Goal: Communication & Community: Answer question/provide support

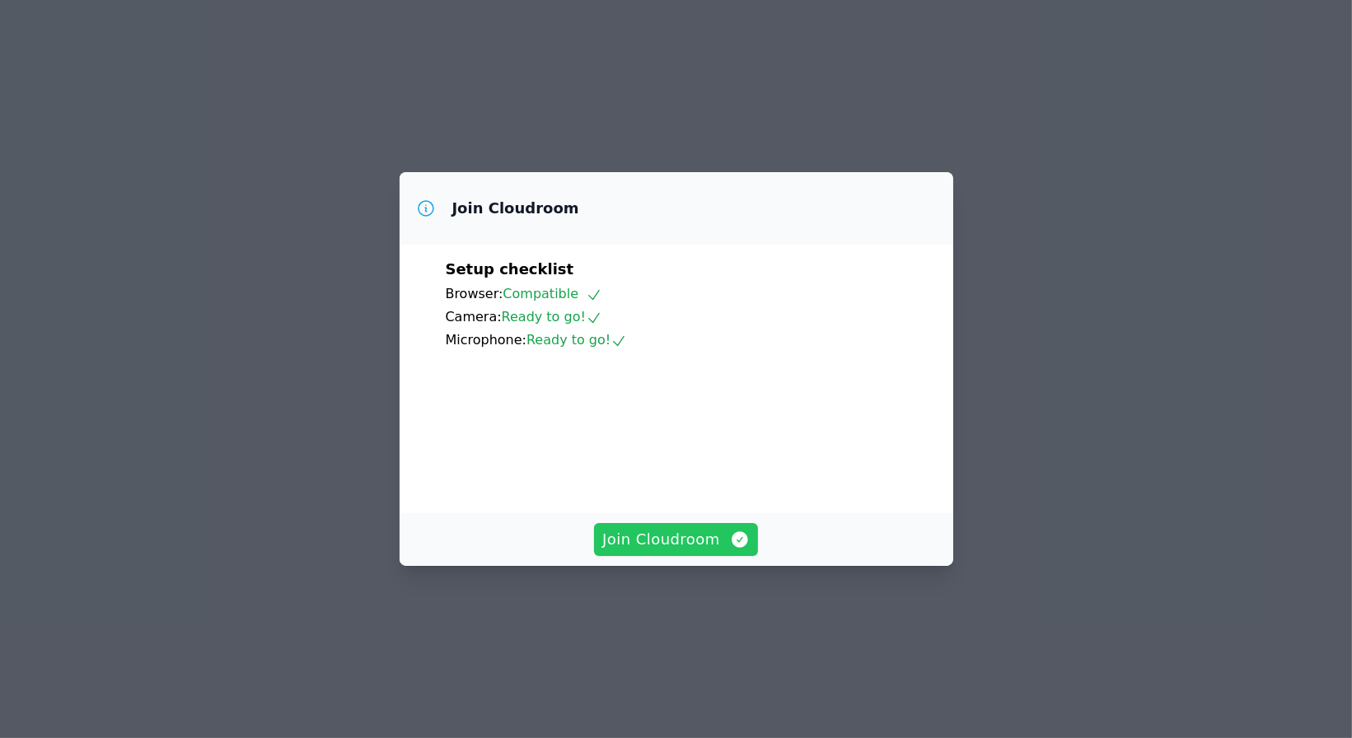
click at [679, 551] on span "Join Cloudroom" at bounding box center [675, 539] width 147 height 23
click at [726, 551] on span "Join Cloudroom" at bounding box center [675, 539] width 147 height 23
click at [660, 551] on span "Join Cloudroom" at bounding box center [675, 539] width 147 height 23
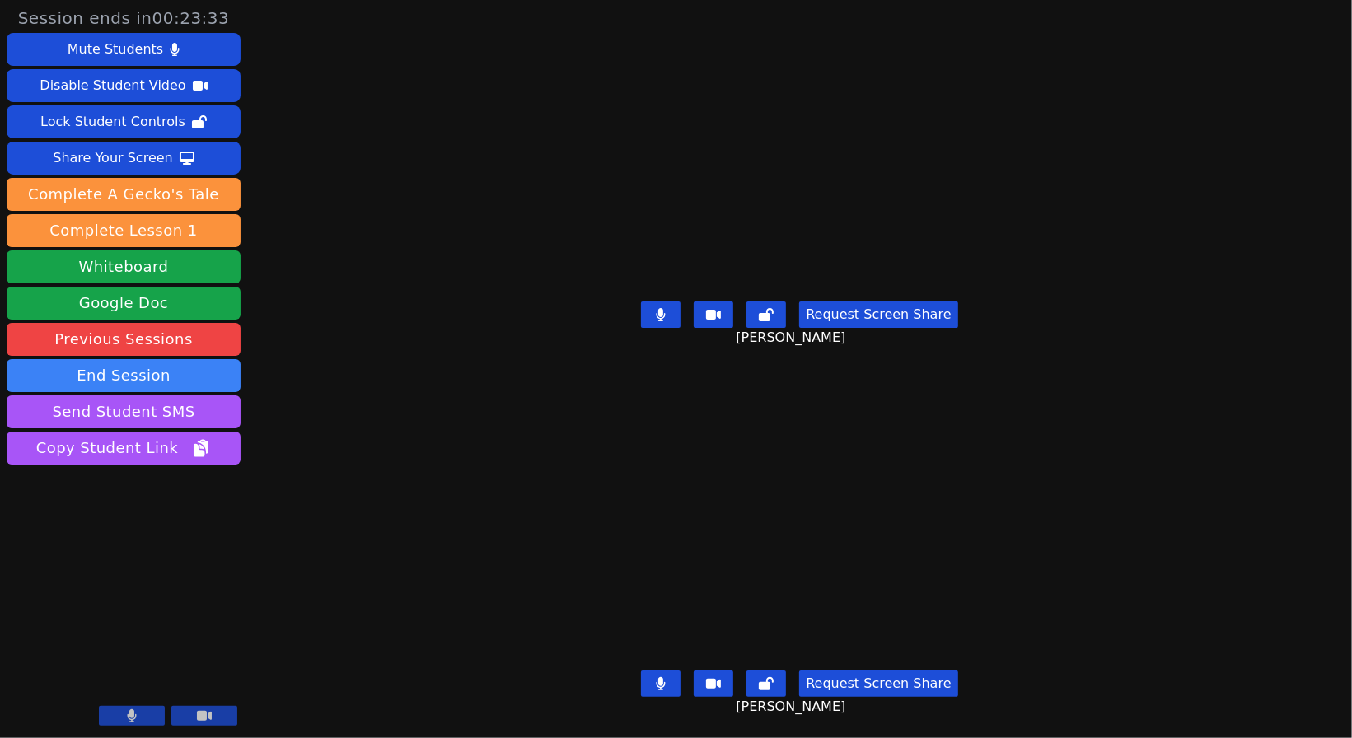
click at [691, 558] on video at bounding box center [799, 520] width 510 height 287
click at [627, 497] on video at bounding box center [799, 520] width 510 height 287
click at [665, 673] on button at bounding box center [661, 683] width 40 height 26
click at [654, 677] on icon at bounding box center [660, 683] width 16 height 13
click at [656, 310] on icon at bounding box center [660, 314] width 9 height 13
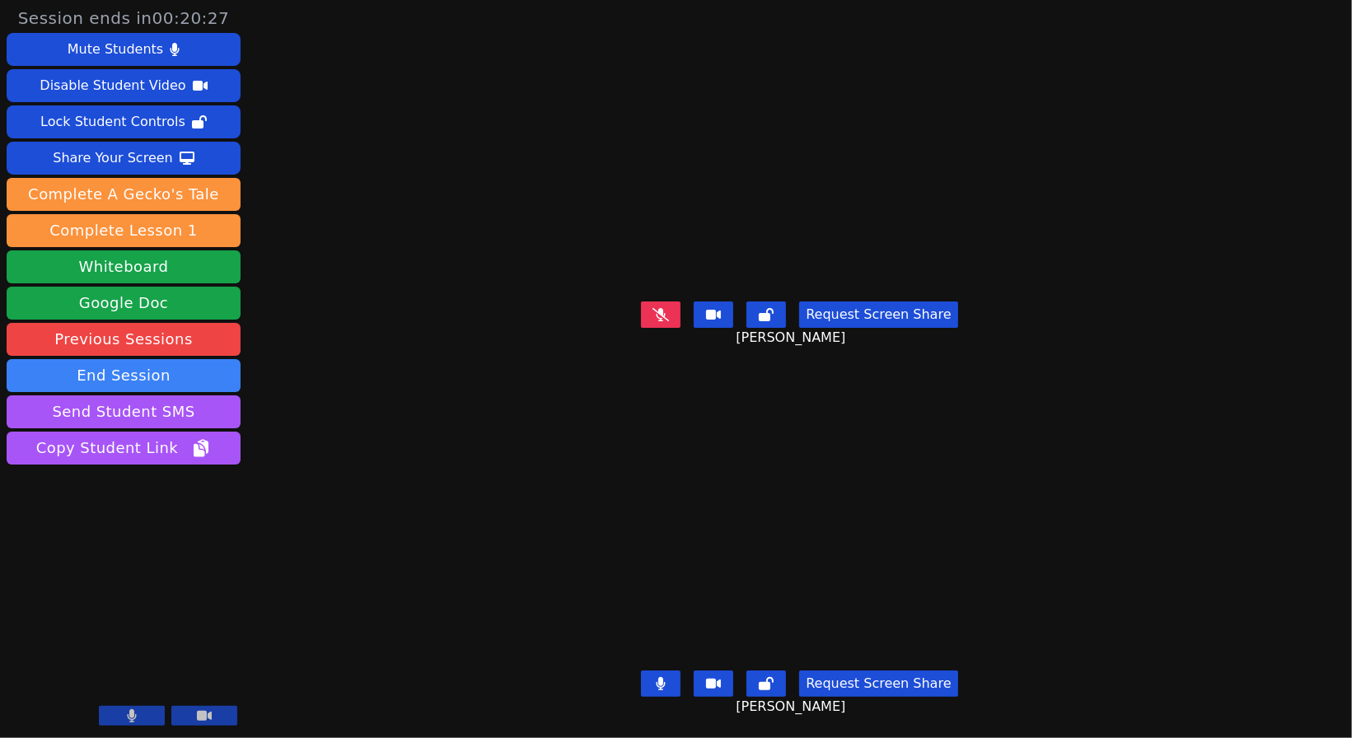
click at [660, 309] on icon at bounding box center [660, 314] width 16 height 13
click at [666, 670] on button at bounding box center [661, 683] width 40 height 26
click at [645, 674] on button at bounding box center [661, 683] width 40 height 26
click at [656, 308] on icon at bounding box center [661, 314] width 10 height 13
click at [647, 670] on button at bounding box center [661, 683] width 40 height 26
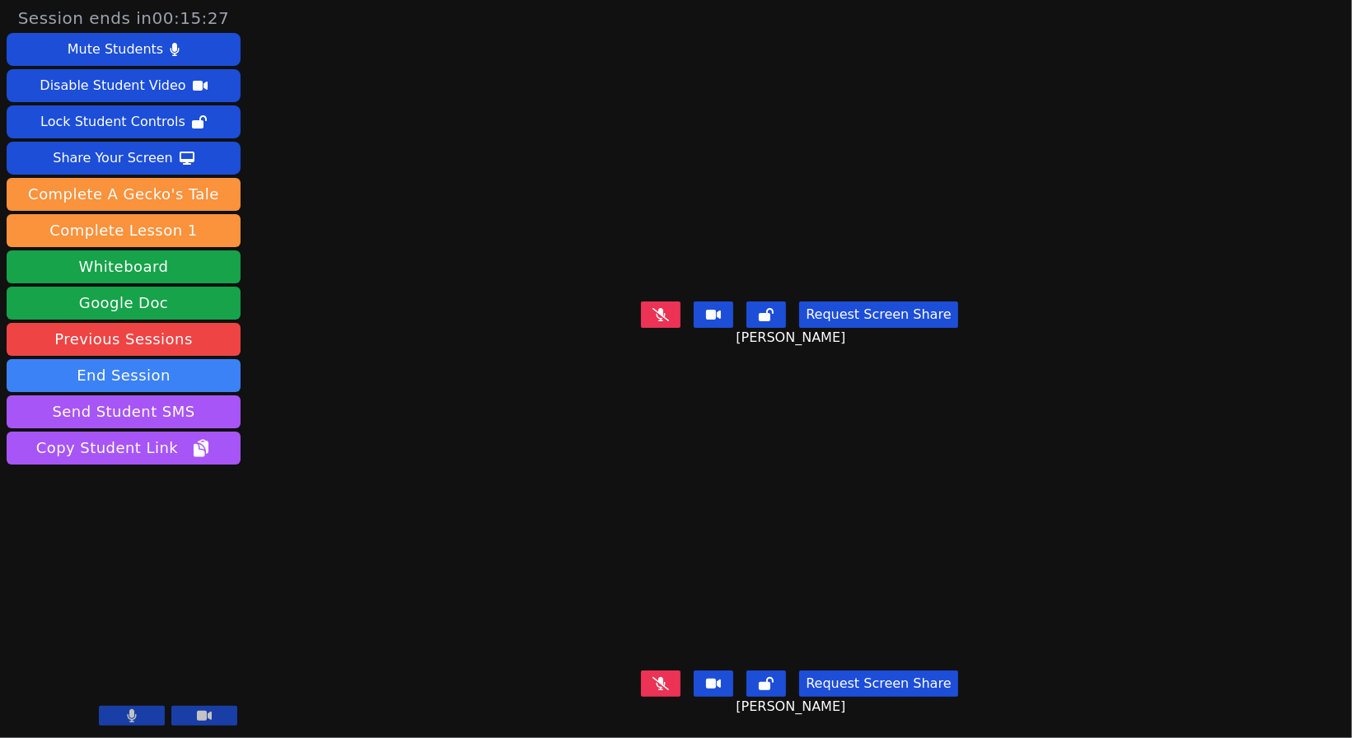
click at [648, 301] on button at bounding box center [661, 314] width 40 height 26
click at [650, 285] on video at bounding box center [799, 151] width 510 height 287
click at [652, 302] on button at bounding box center [661, 314] width 40 height 26
click at [651, 314] on button at bounding box center [661, 314] width 40 height 26
click at [647, 675] on button at bounding box center [661, 683] width 40 height 26
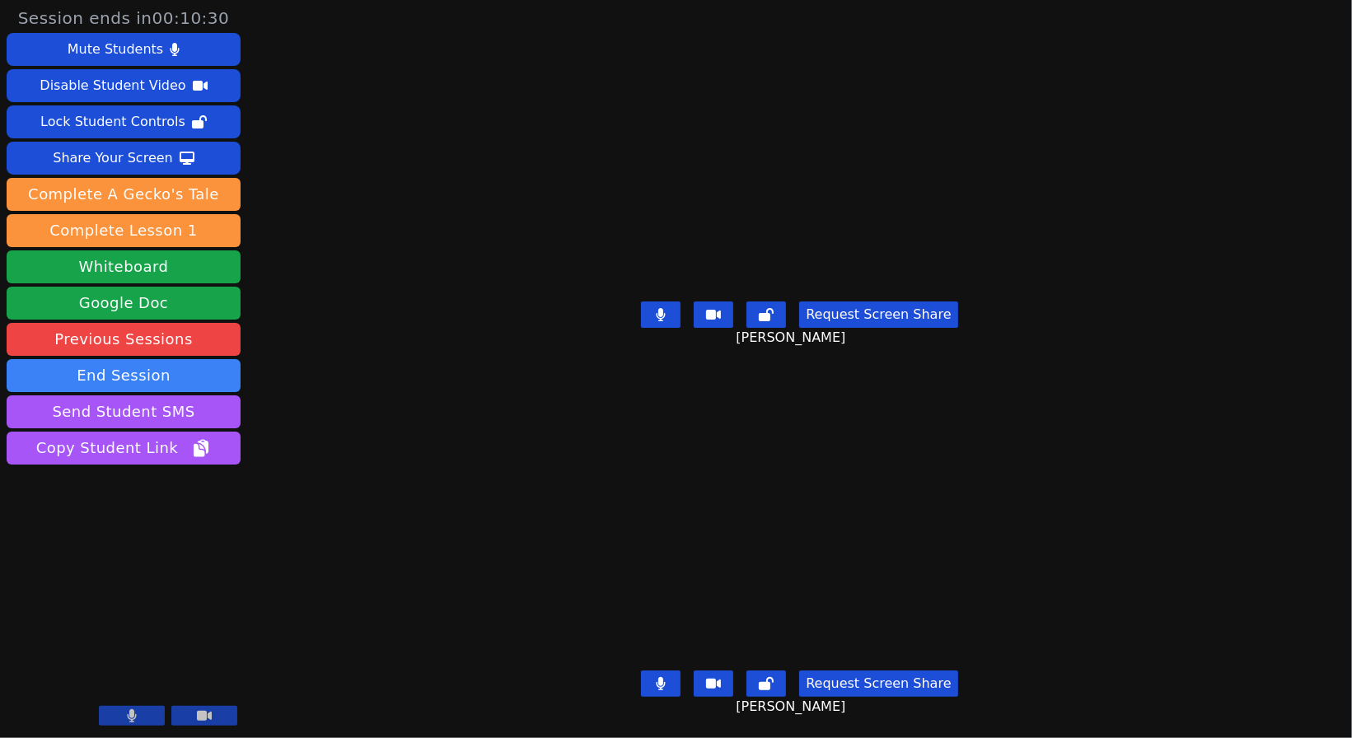
click at [670, 306] on button at bounding box center [661, 314] width 40 height 26
click at [656, 309] on icon at bounding box center [660, 314] width 16 height 13
click at [677, 345] on div "Request Screen Share [PERSON_NAME]" at bounding box center [799, 328] width 579 height 66
click at [674, 313] on button at bounding box center [661, 314] width 40 height 26
drag, startPoint x: 656, startPoint y: 668, endPoint x: 651, endPoint y: 658, distance: 11.4
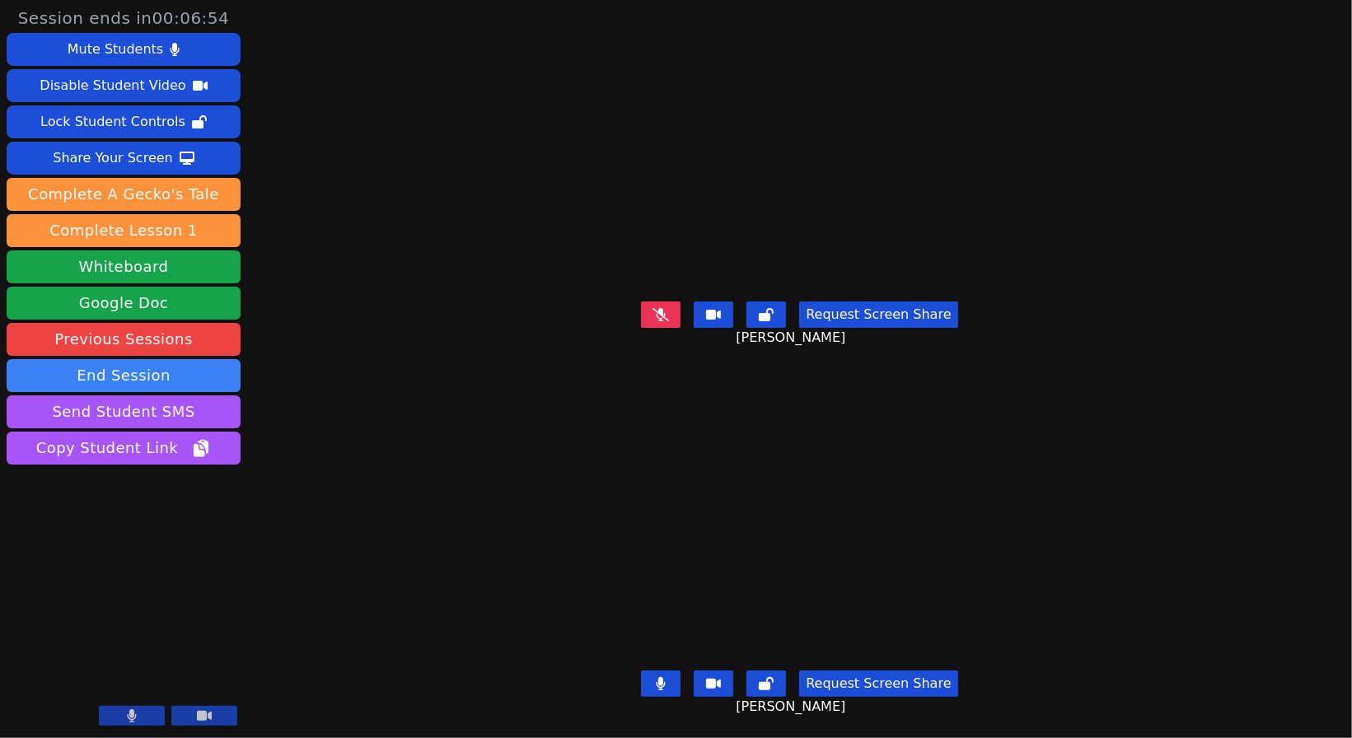
click at [656, 677] on icon at bounding box center [661, 683] width 10 height 13
click at [654, 308] on icon at bounding box center [660, 314] width 16 height 13
click at [644, 672] on button at bounding box center [661, 683] width 40 height 26
click at [656, 309] on icon at bounding box center [661, 314] width 10 height 13
click at [665, 670] on button at bounding box center [661, 683] width 40 height 26
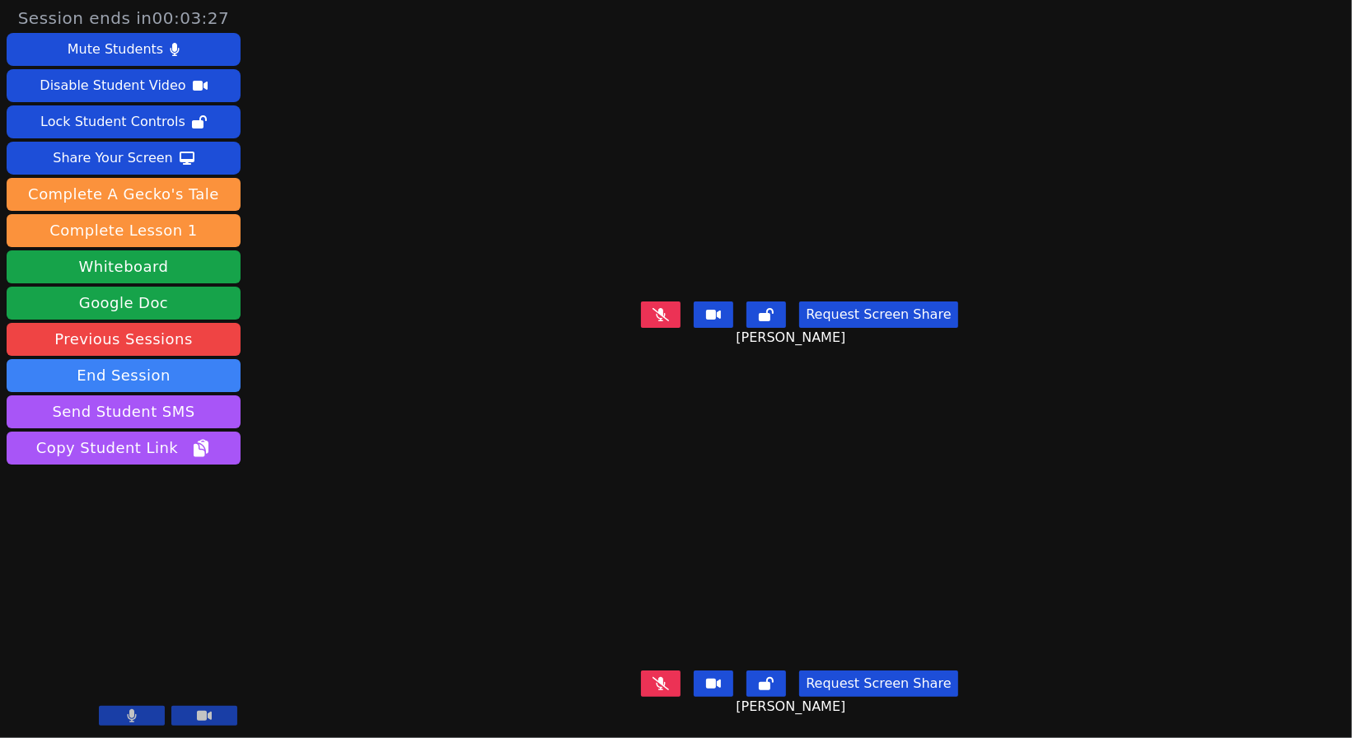
click at [673, 670] on button at bounding box center [661, 683] width 40 height 26
click at [650, 307] on button at bounding box center [661, 314] width 40 height 26
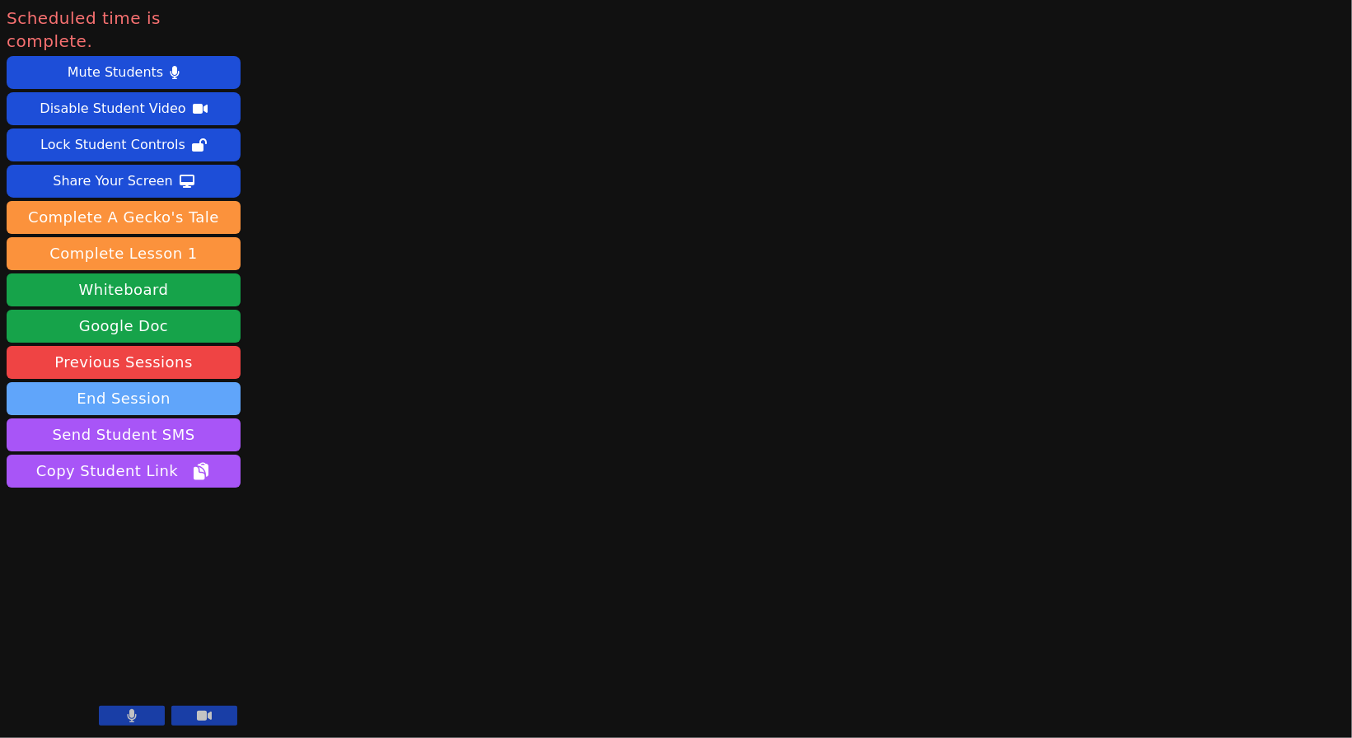
click at [169, 382] on button "End Session" at bounding box center [124, 398] width 234 height 33
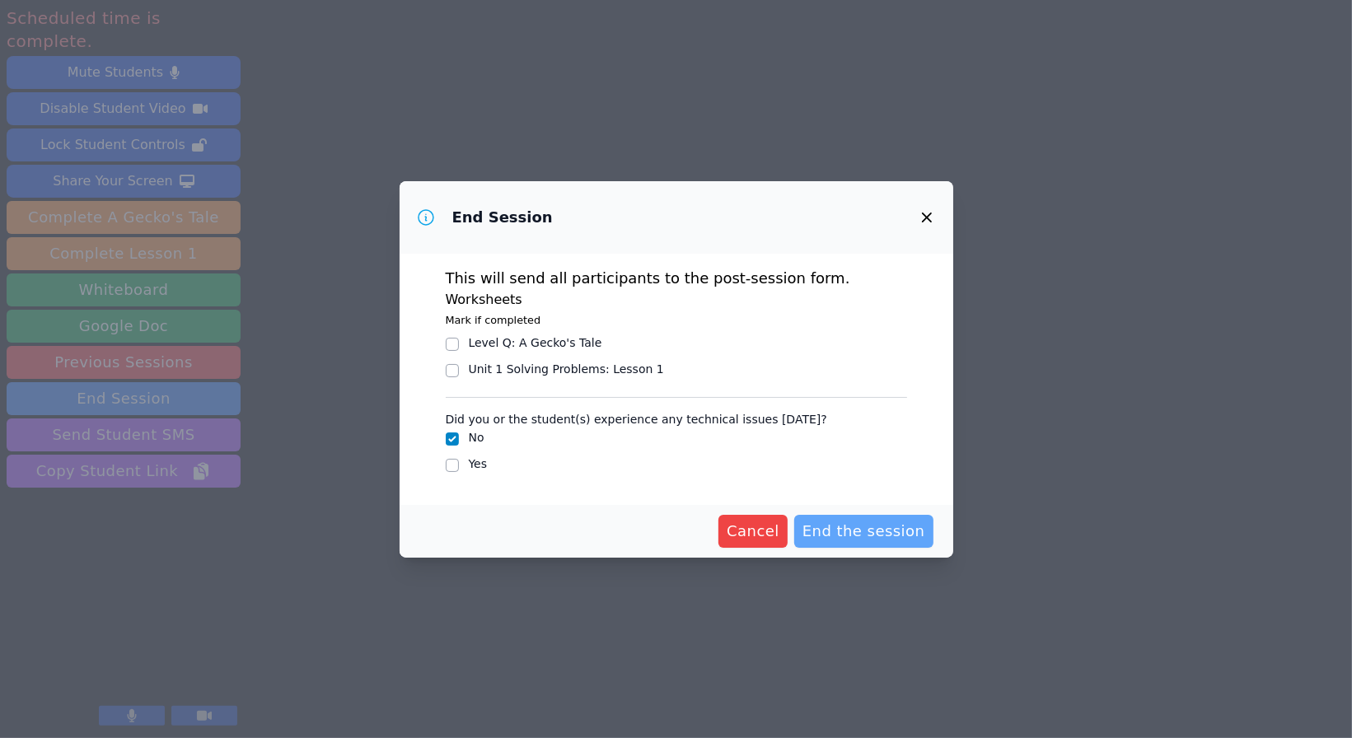
click at [830, 536] on span "End the session" at bounding box center [863, 531] width 123 height 23
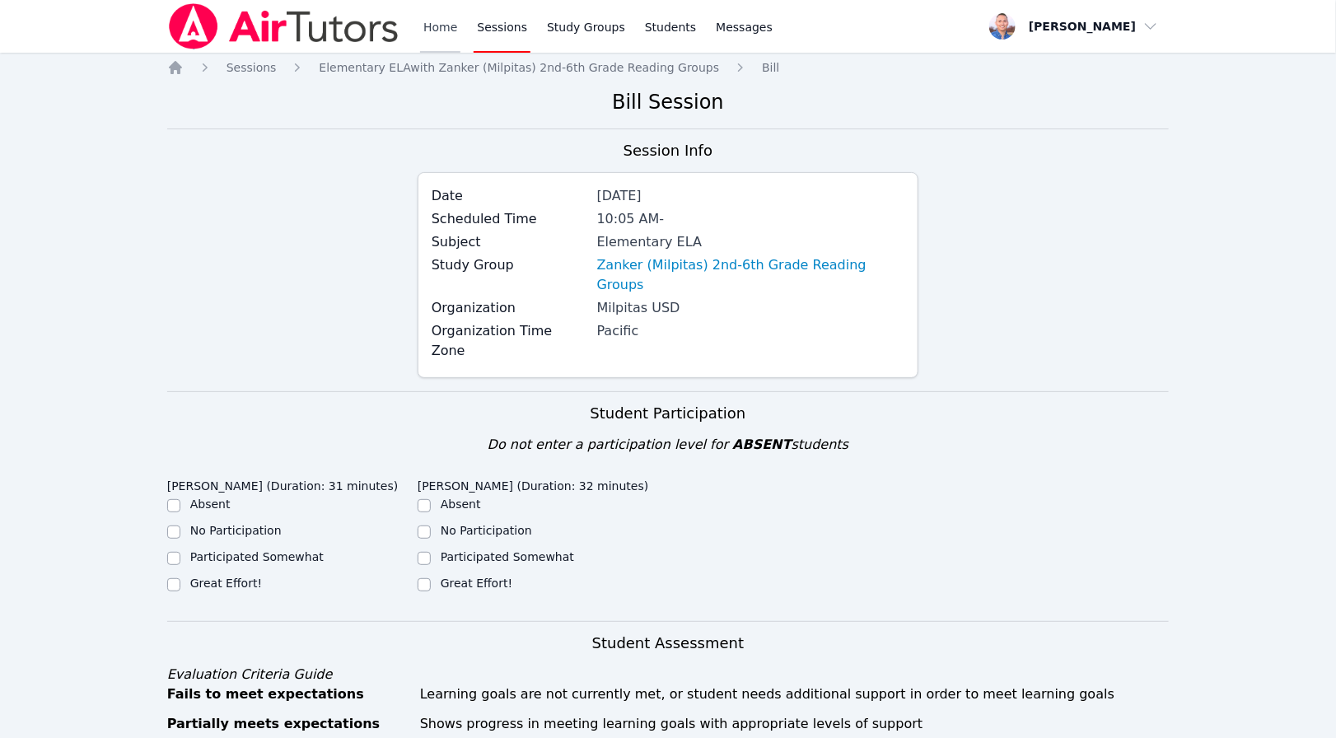
click at [445, 31] on link "Home" at bounding box center [440, 26] width 40 height 53
